Goal: Information Seeking & Learning: Learn about a topic

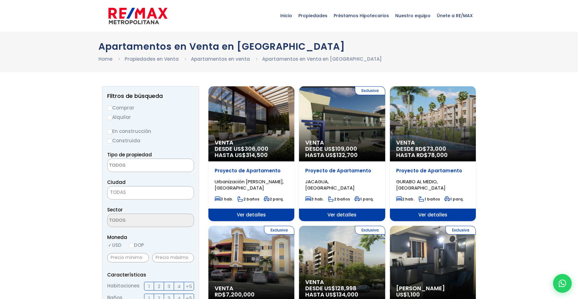
select select
click at [135, 189] on span "TODAS" at bounding box center [150, 192] width 86 height 9
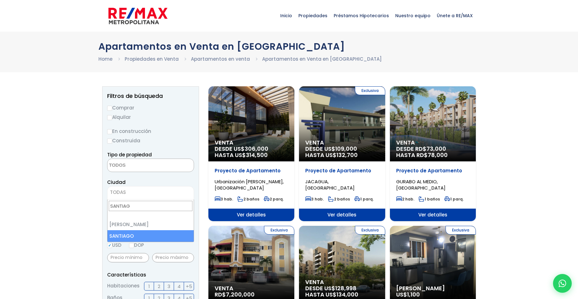
type input "SANTIAG"
select select "120"
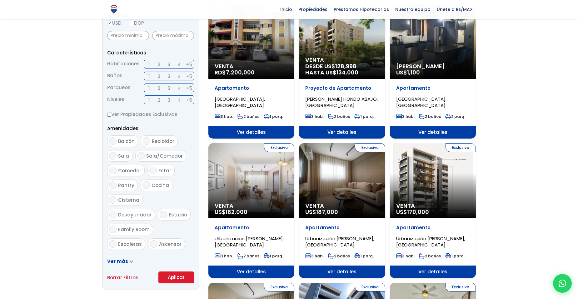
scroll to position [219, 0]
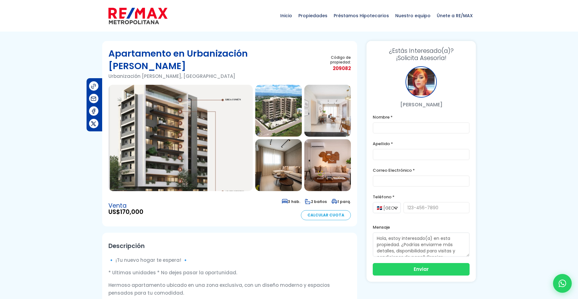
click at [183, 112] on img at bounding box center [180, 138] width 144 height 106
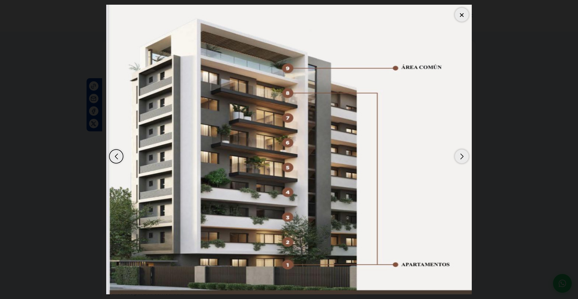
click at [463, 153] on div "Next slide" at bounding box center [462, 156] width 14 height 14
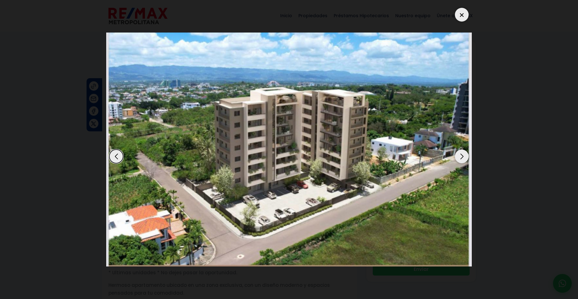
click at [462, 159] on div "Next slide" at bounding box center [462, 156] width 14 height 14
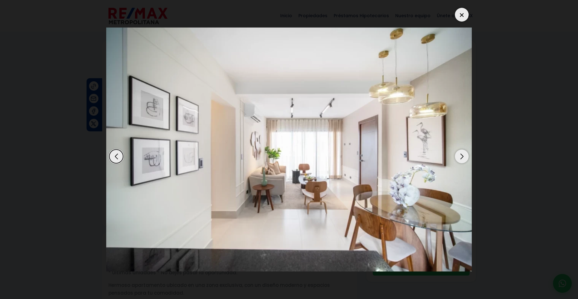
click at [460, 157] on div "Next slide" at bounding box center [462, 156] width 14 height 14
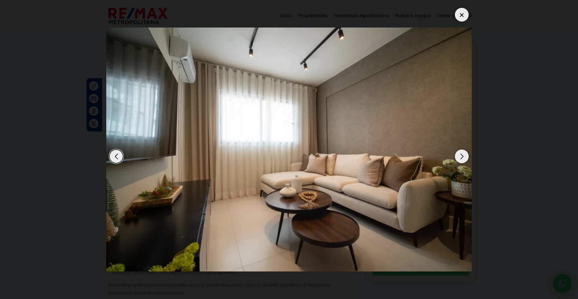
click at [460, 157] on div "Next slide" at bounding box center [462, 156] width 14 height 14
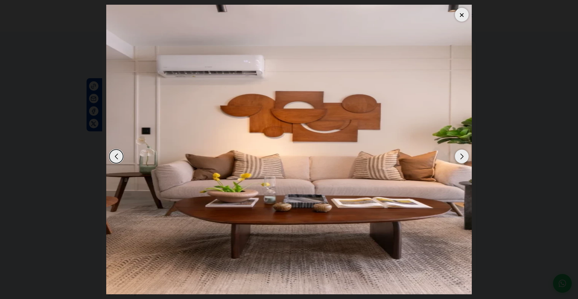
click at [460, 157] on div "Next slide" at bounding box center [462, 156] width 14 height 14
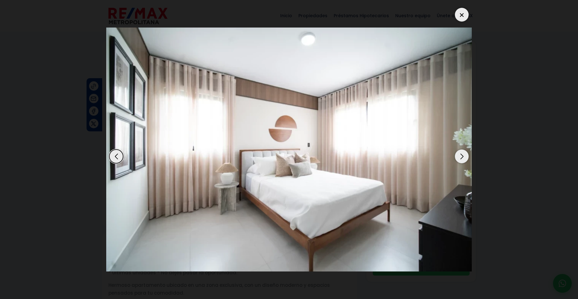
click at [460, 157] on div "Next slide" at bounding box center [462, 156] width 14 height 14
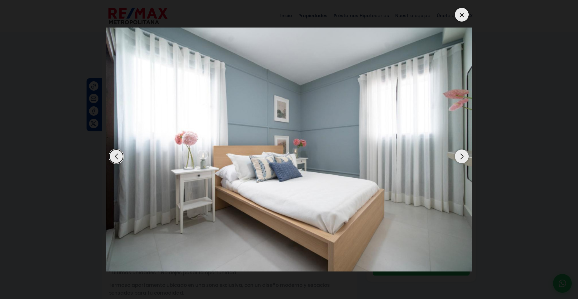
click at [462, 156] on div "Next slide" at bounding box center [462, 156] width 14 height 14
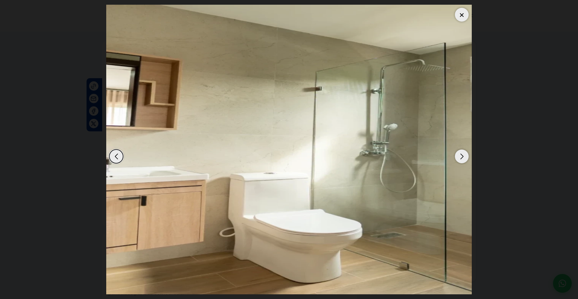
click at [465, 158] on div "Next slide" at bounding box center [462, 156] width 14 height 14
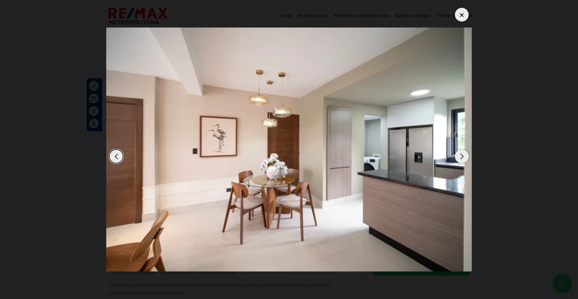
click at [466, 158] on div "Next slide" at bounding box center [462, 156] width 14 height 14
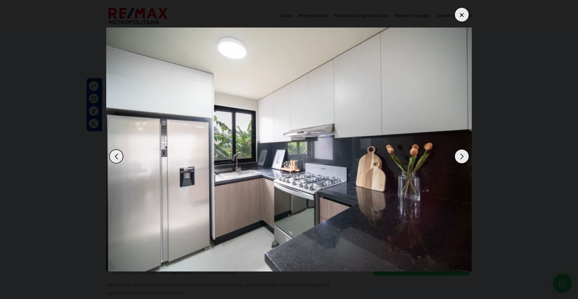
click at [466, 158] on div "Next slide" at bounding box center [462, 156] width 14 height 14
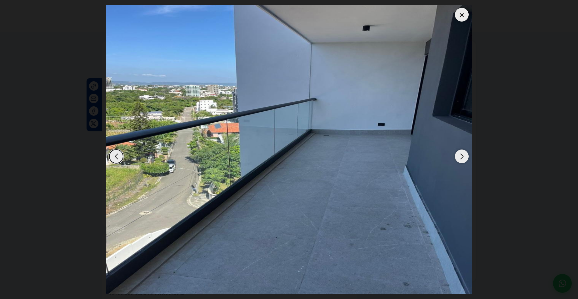
click at [466, 158] on div "Next slide" at bounding box center [462, 156] width 14 height 14
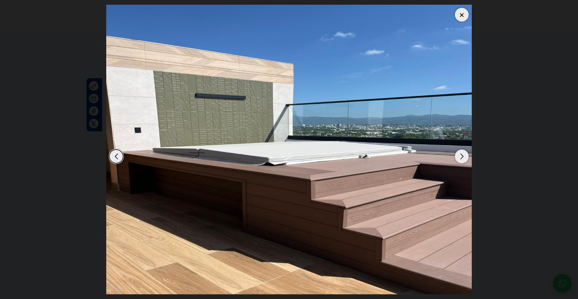
click at [466, 156] on div "Next slide" at bounding box center [462, 156] width 14 height 14
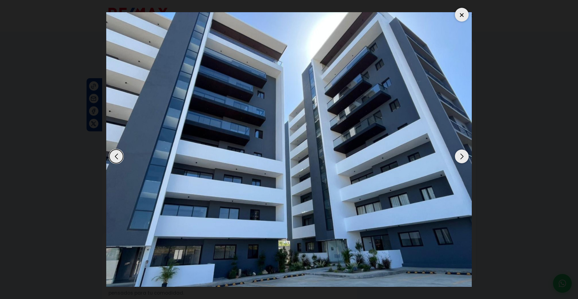
click at [466, 156] on div "Next slide" at bounding box center [462, 156] width 14 height 14
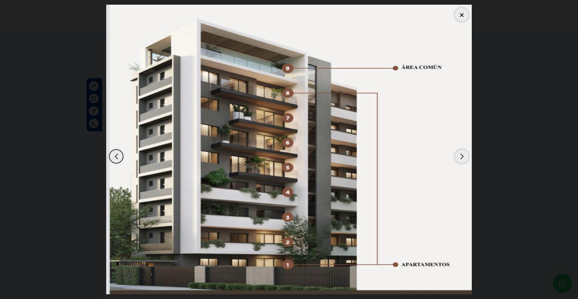
click at [466, 156] on div "Next slide" at bounding box center [462, 156] width 14 height 14
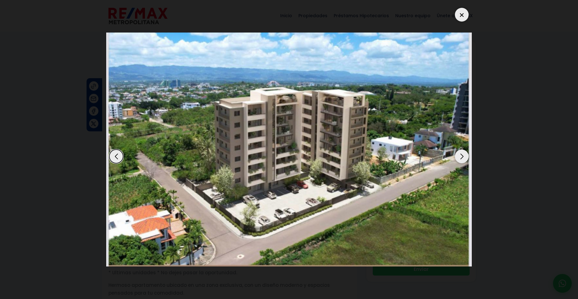
click at [467, 12] on div at bounding box center [462, 15] width 14 height 14
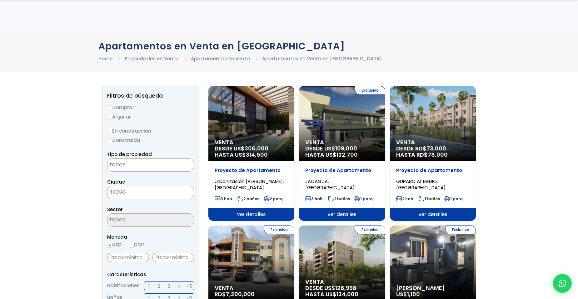
select select
select select "120"
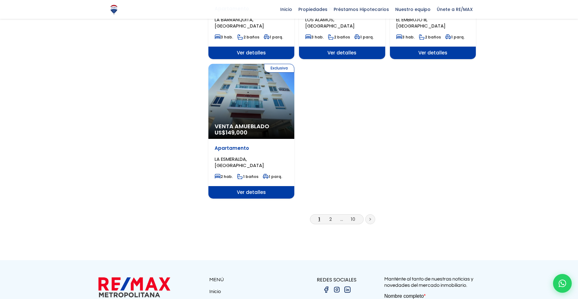
scroll to position [719, 0]
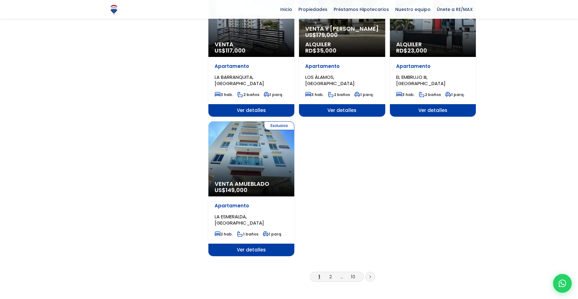
scroll to position [656, 0]
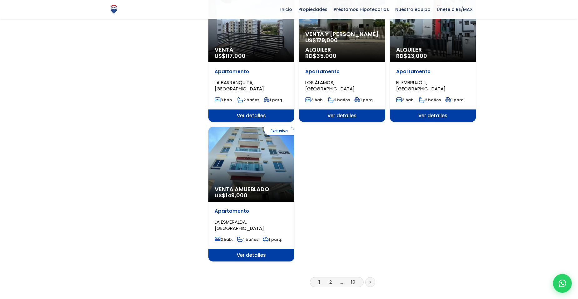
click at [332, 282] on li "2" at bounding box center [331, 282] width 10 height 8
click at [330, 282] on link "2" at bounding box center [330, 281] width 2 height 7
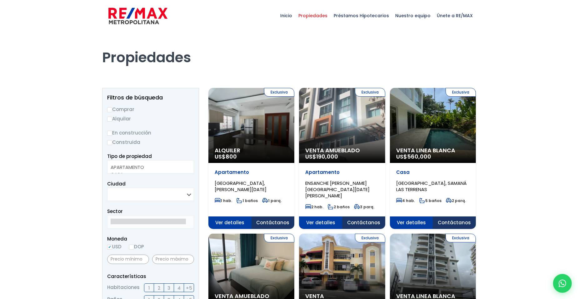
select select
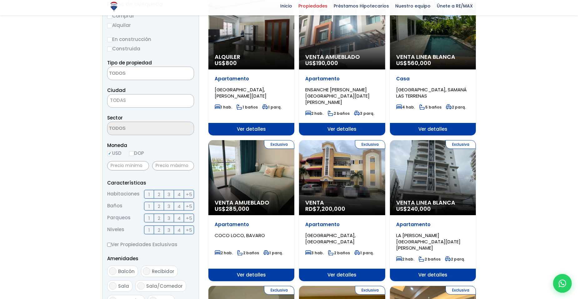
scroll to position [94, 0]
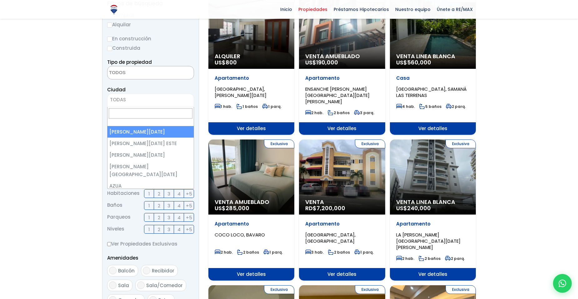
click at [153, 97] on span "TODAS" at bounding box center [150, 99] width 86 height 9
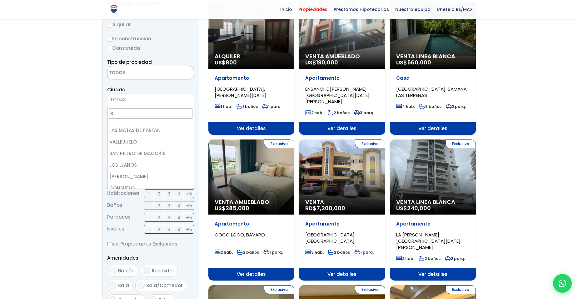
scroll to position [0, 0]
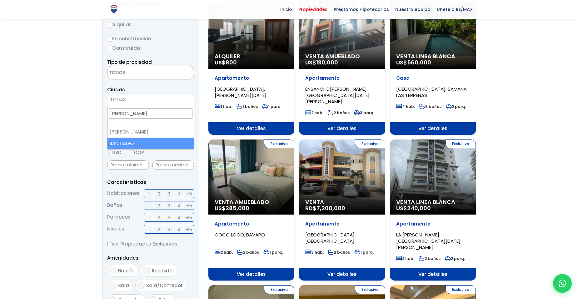
type input "SANTI"
select select "120"
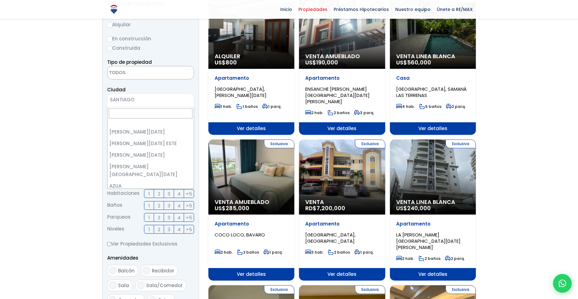
click at [160, 104] on span "× SANTIAGO" at bounding box center [150, 99] width 87 height 13
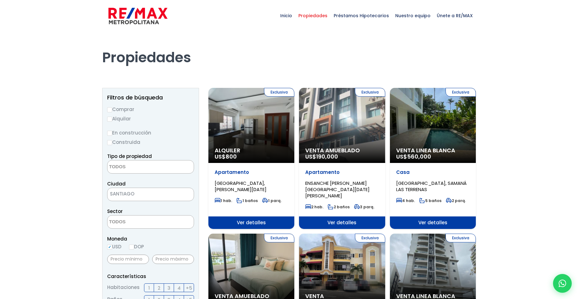
click at [174, 189] on span "× SANTIAGO" at bounding box center [150, 193] width 87 height 13
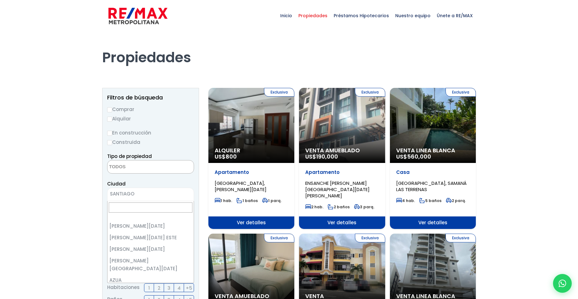
scroll to position [1399, 0]
click at [164, 196] on span "SANTIAGO" at bounding box center [142, 193] width 71 height 9
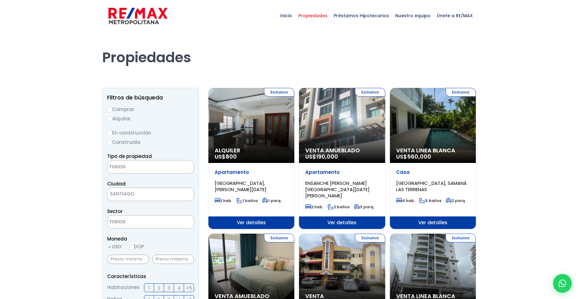
click at [146, 196] on span "SANTIAGO" at bounding box center [142, 193] width 71 height 9
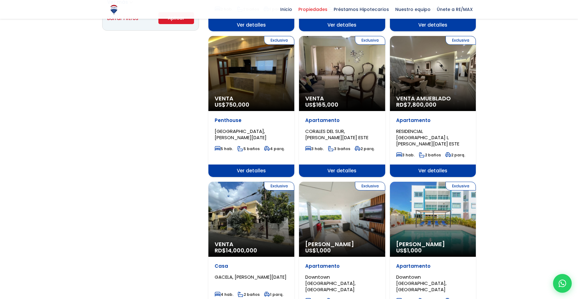
scroll to position [469, 0]
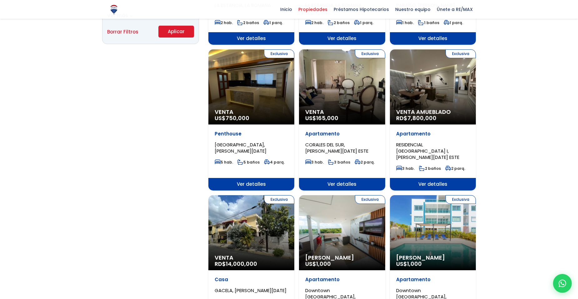
click at [175, 32] on button "Aplicar" at bounding box center [176, 32] width 36 height 12
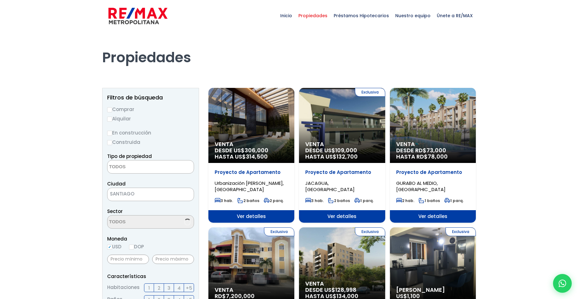
select select
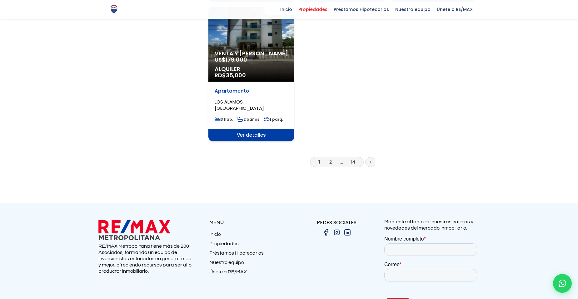
scroll to position [781, 0]
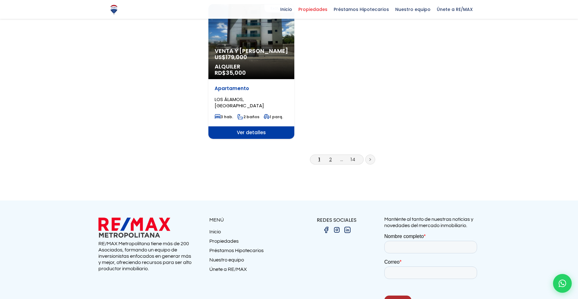
click at [331, 160] on link "2" at bounding box center [330, 159] width 2 height 7
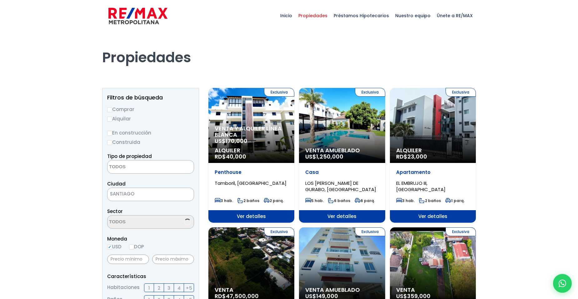
select select
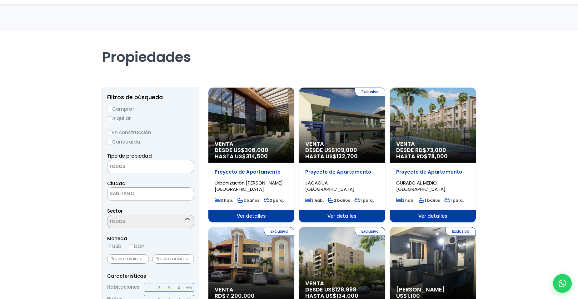
select select
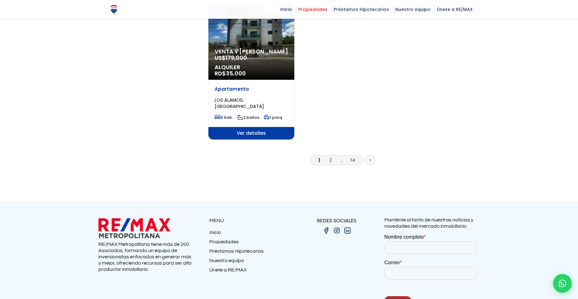
scroll to position [781, 0]
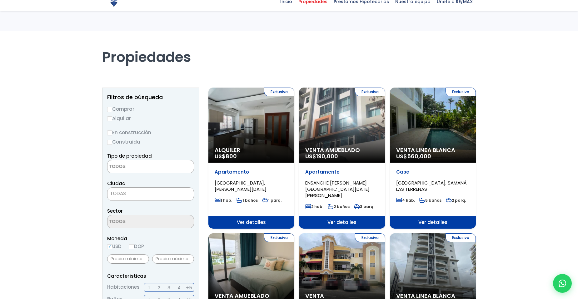
select select
select select "120"
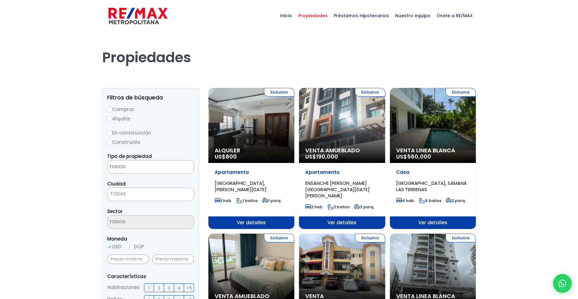
click at [124, 107] on label "Comprar" at bounding box center [150, 109] width 87 height 8
click at [112, 107] on input "Comprar" at bounding box center [109, 109] width 5 height 5
radio input "true"
click at [134, 133] on label "En construcción" at bounding box center [150, 133] width 87 height 8
click at [0, 0] on input "En construcción" at bounding box center [0, 0] width 0 height 0
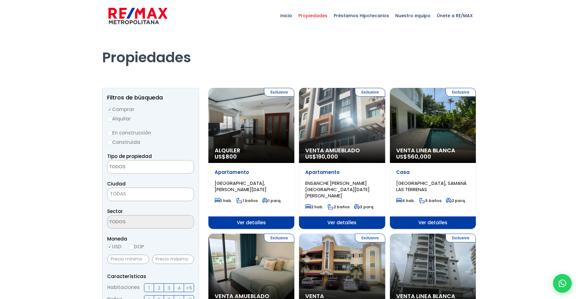
click at [130, 140] on label "Construida" at bounding box center [150, 142] width 87 height 8
click at [0, 0] on input "Construida" at bounding box center [0, 0] width 0 height 0
click at [109, 134] on input "En construcción" at bounding box center [109, 133] width 5 height 5
radio input "true"
click at [110, 143] on input "Construida" at bounding box center [109, 142] width 5 height 5
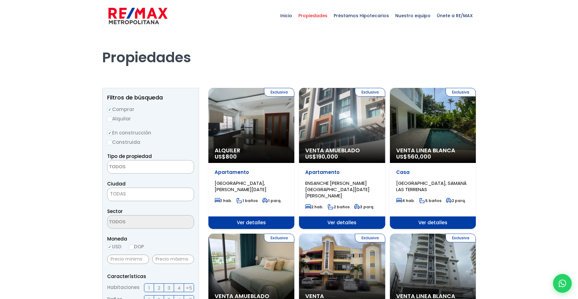
radio input "true"
click at [110, 133] on input "En construcción" at bounding box center [109, 133] width 5 height 5
radio input "true"
click at [132, 162] on textarea "Search" at bounding box center [137, 166] width 61 height 13
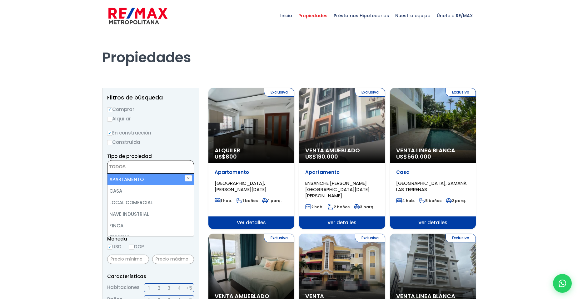
click at [147, 178] on li "APARTAMENTO" at bounding box center [150, 179] width 86 height 12
select select "apartment"
click at [148, 181] on li "APARTAMENTO" at bounding box center [150, 179] width 86 height 12
select select "apartment"
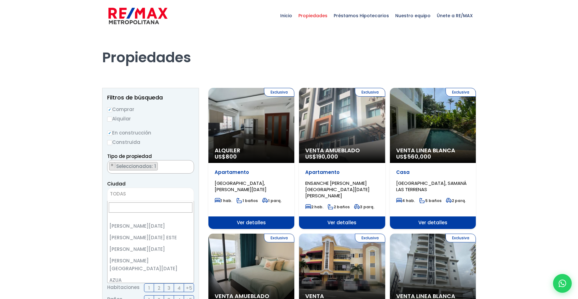
click at [147, 188] on span "TODAS" at bounding box center [150, 193] width 87 height 13
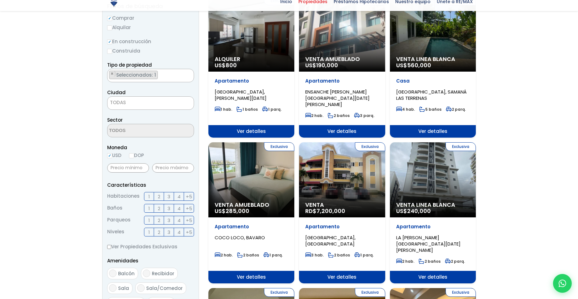
scroll to position [94, 0]
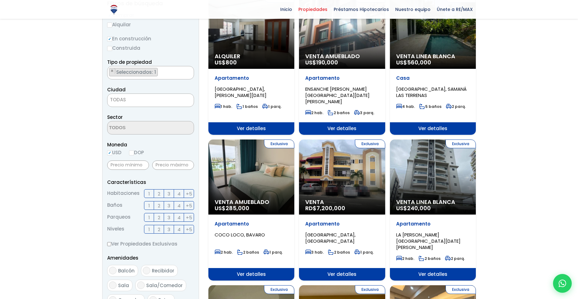
click at [142, 100] on span "TODAS" at bounding box center [150, 99] width 86 height 9
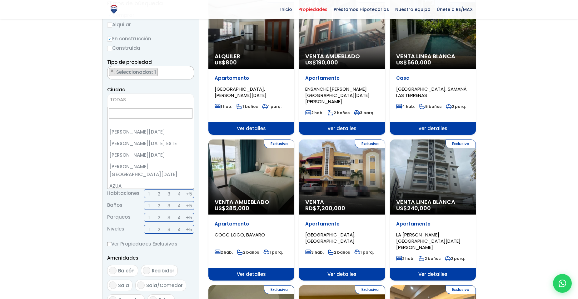
scroll to position [1399, 0]
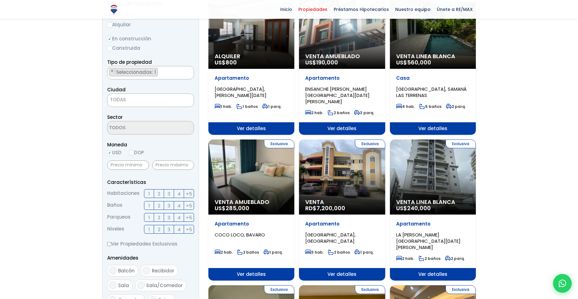
click at [148, 102] on span "TODAS" at bounding box center [150, 99] width 86 height 9
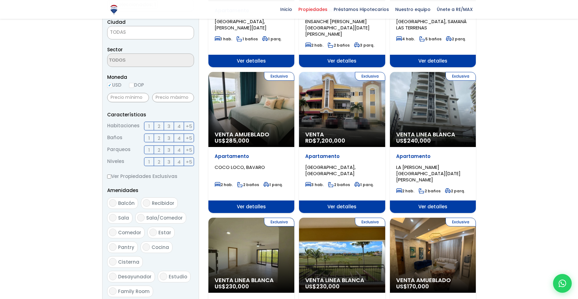
scroll to position [250, 0]
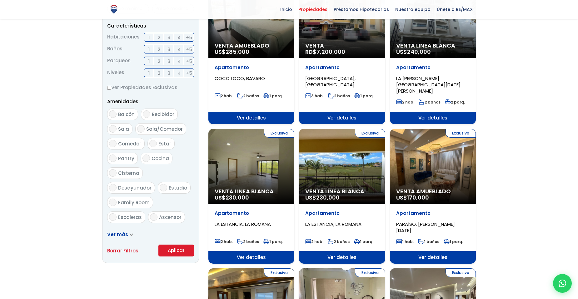
click at [175, 256] on aside "Filtros de búsqueda Comprar Alquilar En construcción Construida Tipo de propied…" at bounding box center [150, 50] width 97 height 425
click at [175, 255] on button "Aplicar" at bounding box center [176, 250] width 36 height 12
click at [175, 250] on button "Aplicar" at bounding box center [176, 250] width 36 height 12
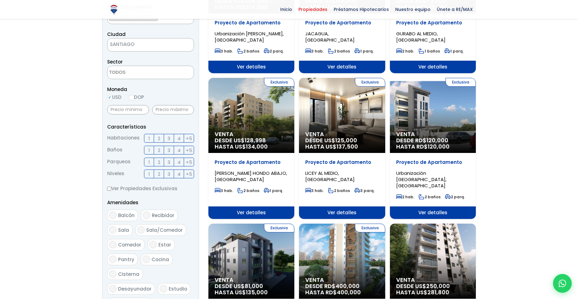
scroll to position [156, 0]
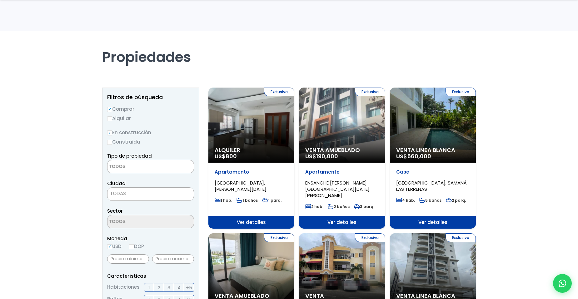
select select "120"
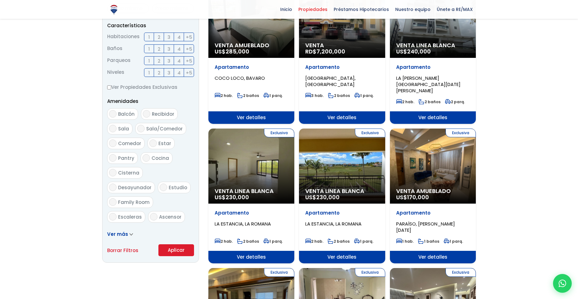
scroll to position [250, 0]
